Goal: Information Seeking & Learning: Understand process/instructions

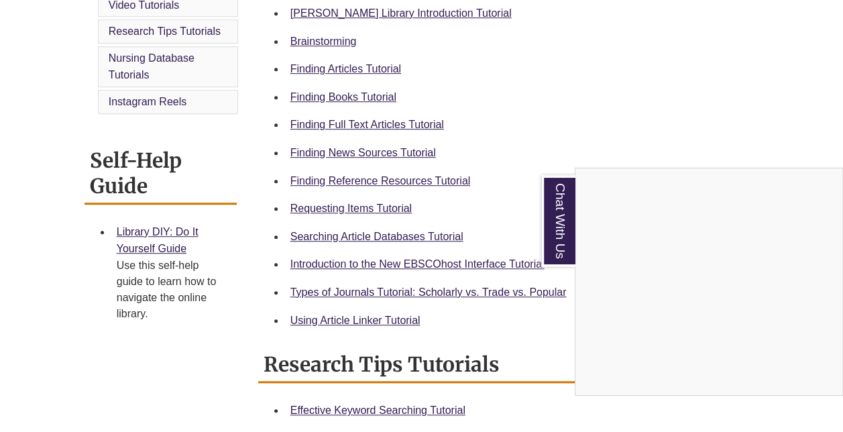
scroll to position [427, 0]
click at [150, 229] on div "Chat With Us" at bounding box center [421, 216] width 843 height 432
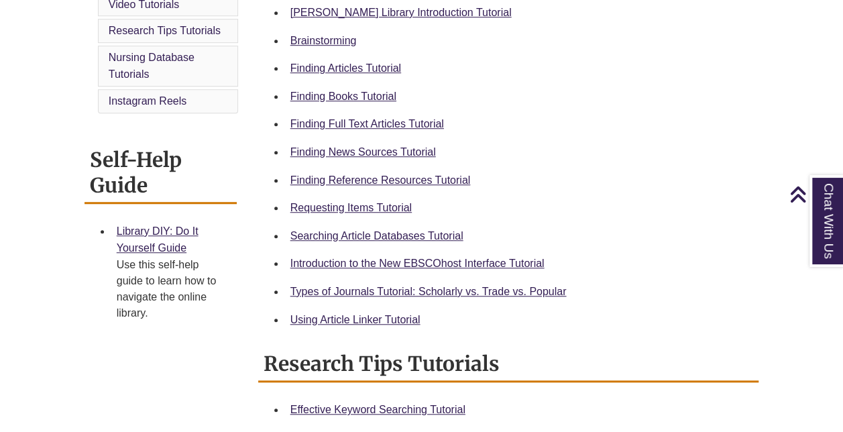
click at [143, 237] on div "Library DIY: Do It Yourself Guide Use this self-help guide to learn how to navi…" at bounding box center [171, 272] width 109 height 99
click at [130, 257] on div "Use this self-help guide to learn how to navigate the online library." at bounding box center [171, 289] width 109 height 64
click at [148, 246] on link "Library DIY: Do It Yourself Guide" at bounding box center [158, 239] width 82 height 29
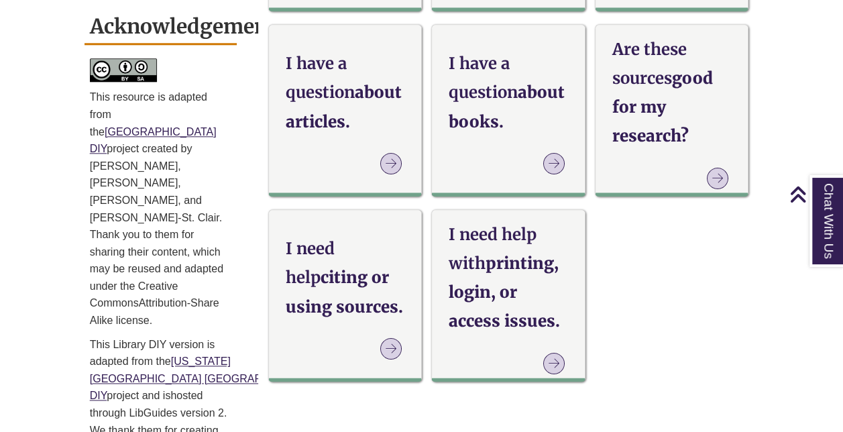
scroll to position [739, 0]
